Goal: Task Accomplishment & Management: Manage account settings

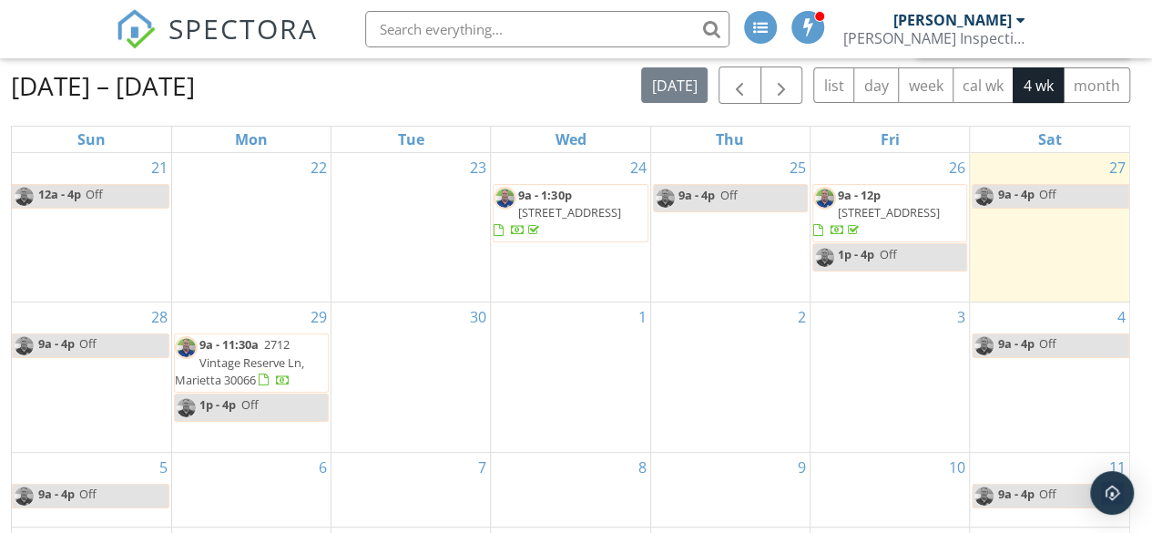
scroll to position [168, 0]
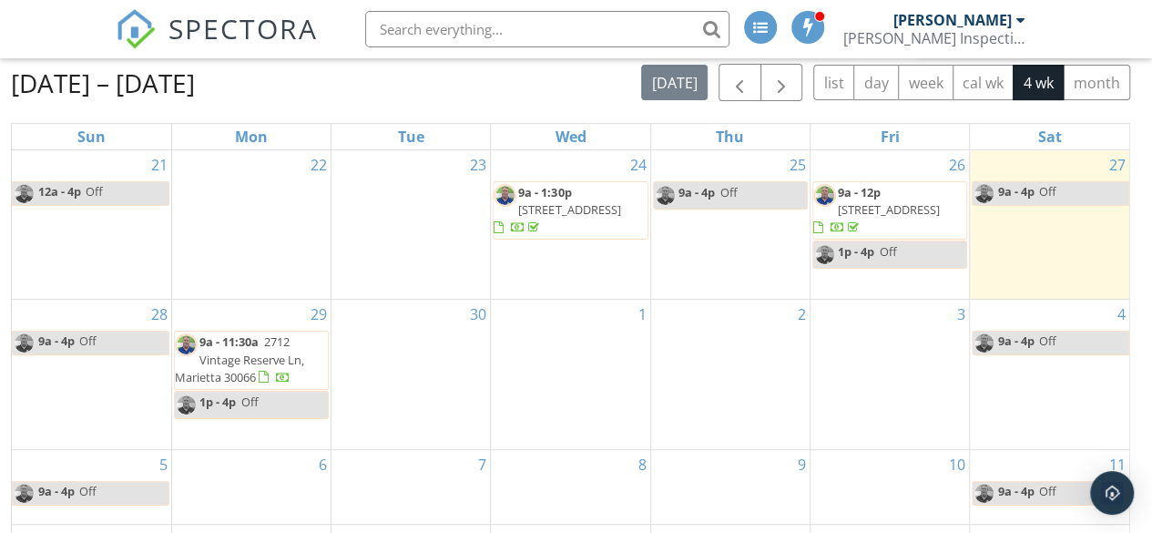
click at [240, 364] on span "2712 Vintage Reserve Ln, Marietta 30066" at bounding box center [239, 358] width 129 height 51
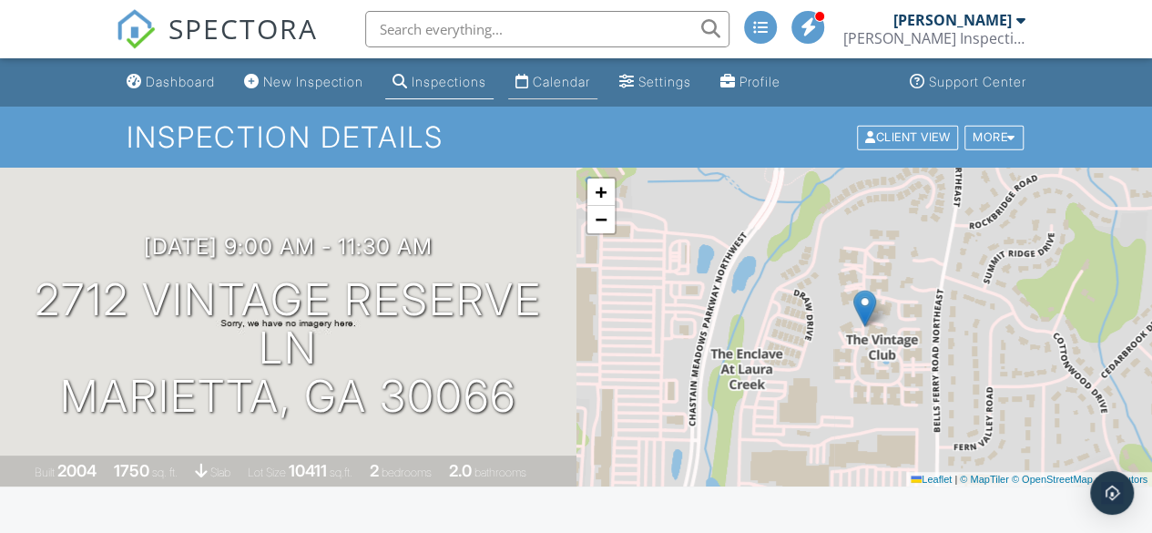
click at [586, 81] on div "Calendar" at bounding box center [561, 81] width 57 height 15
